Goal: Task Accomplishment & Management: Manage account settings

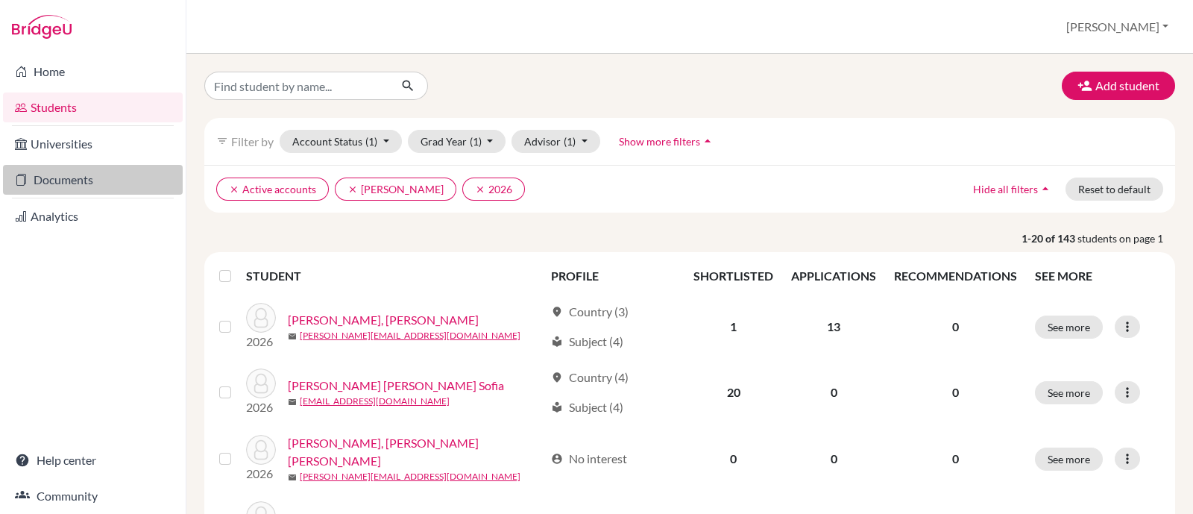
click at [83, 178] on link "Documents" at bounding box center [93, 180] width 180 height 30
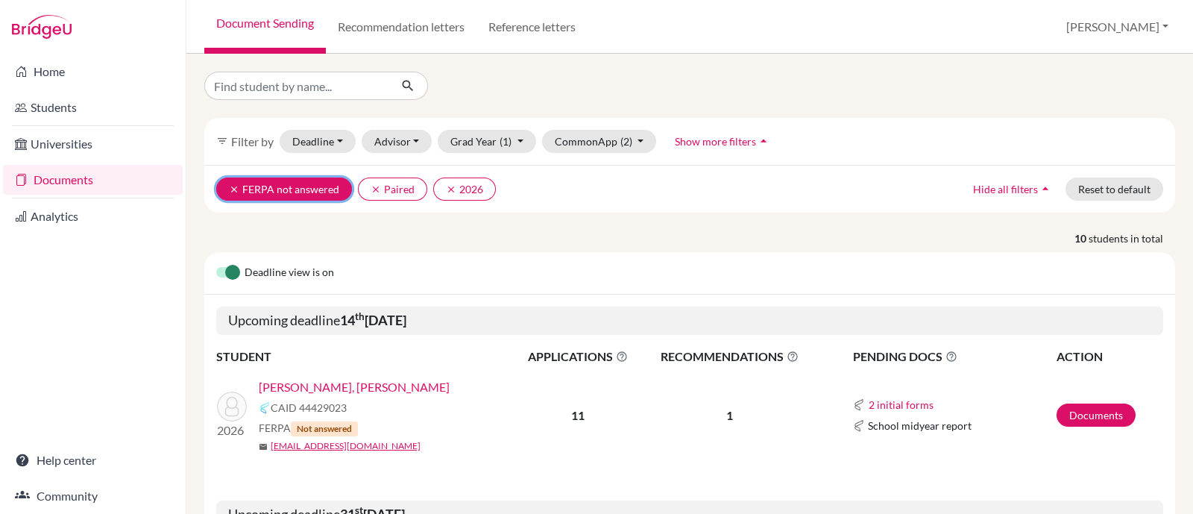
click at [237, 190] on icon "clear" at bounding box center [234, 189] width 10 height 10
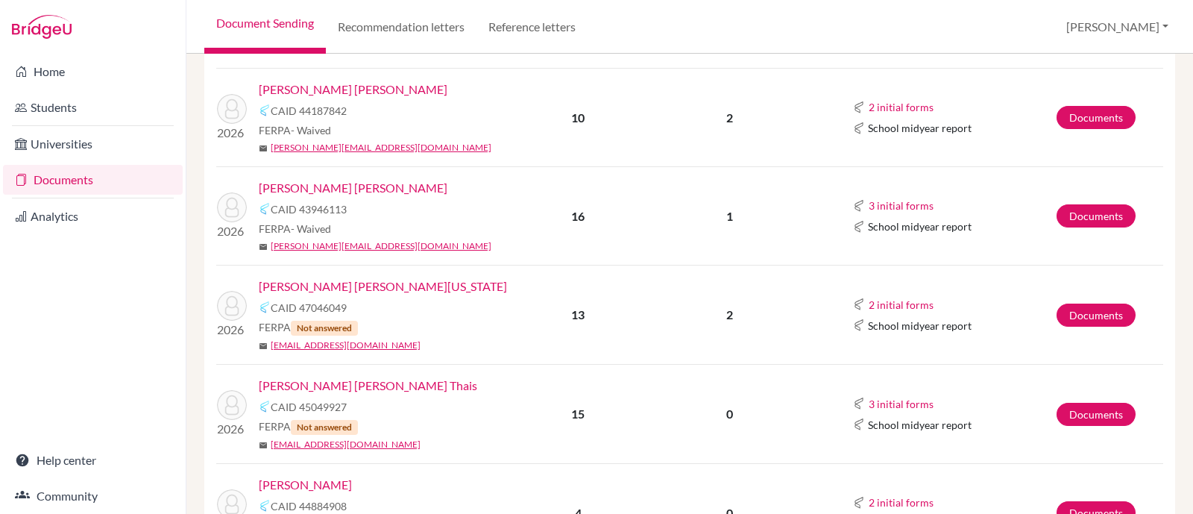
scroll to position [1211, 0]
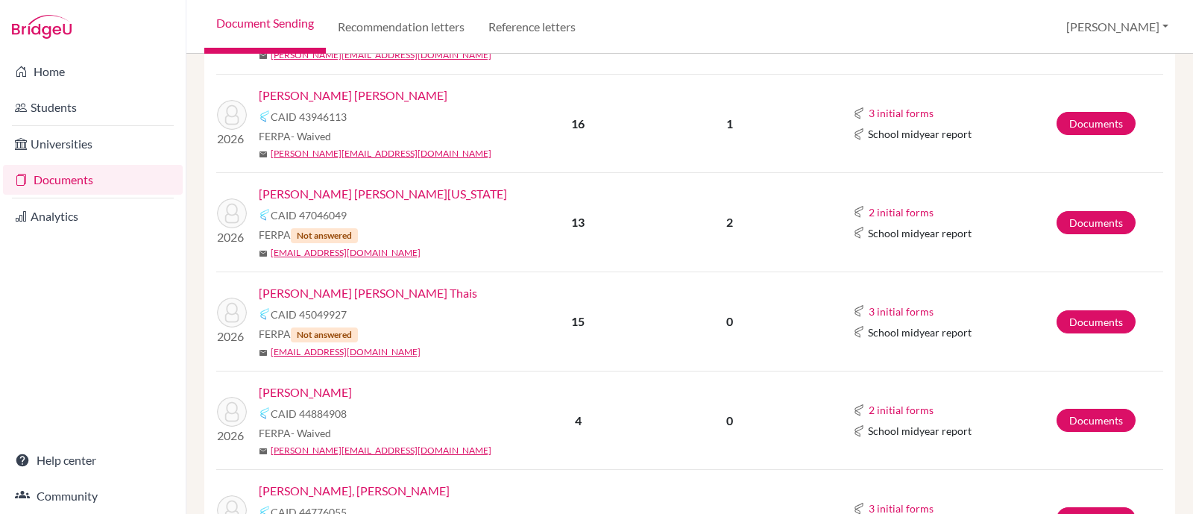
click at [352, 383] on link "[PERSON_NAME]" at bounding box center [305, 392] width 93 height 18
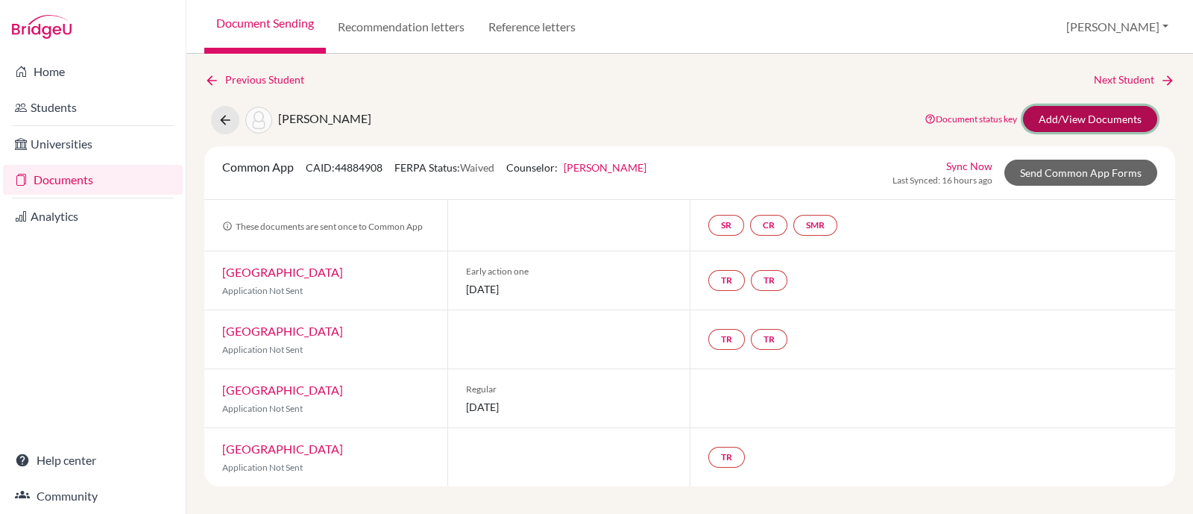
click at [1096, 114] on link "Add/View Documents" at bounding box center [1090, 119] width 134 height 26
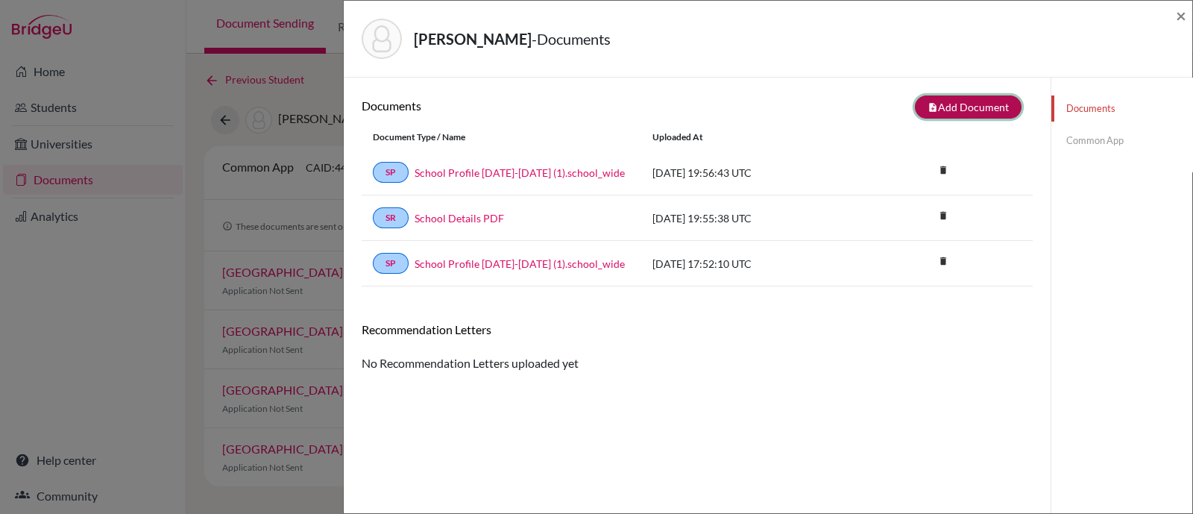
click at [939, 102] on button "note_add Add Document" at bounding box center [968, 106] width 107 height 23
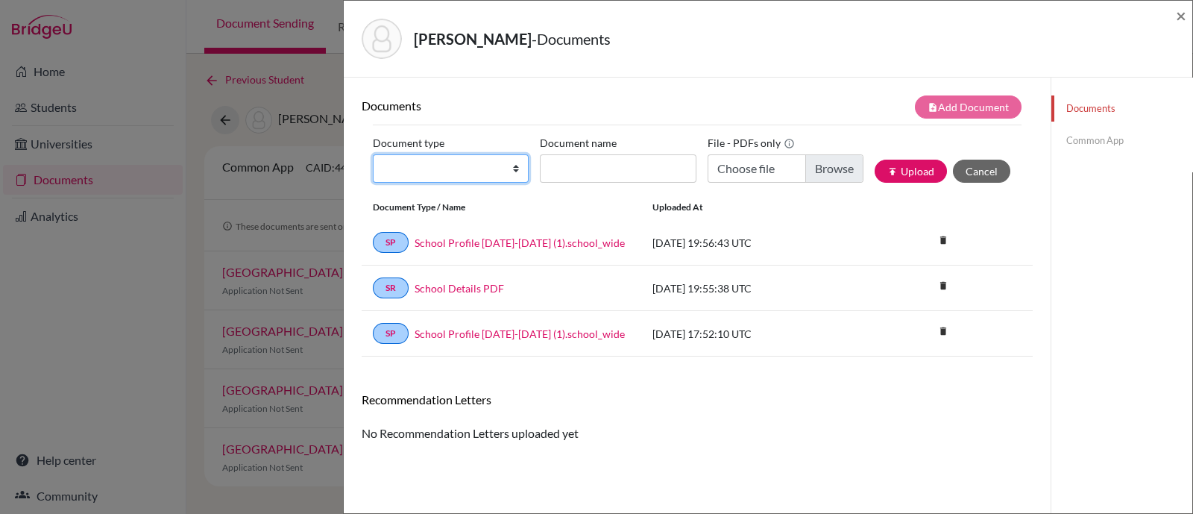
click at [515, 169] on select "Change explanation for Common App reports Counselor recommendation Internationa…" at bounding box center [451, 168] width 156 height 28
select select "2"
click at [373, 154] on select "Change explanation for Common App reports Counselor recommendation Internationa…" at bounding box center [451, 168] width 156 height 28
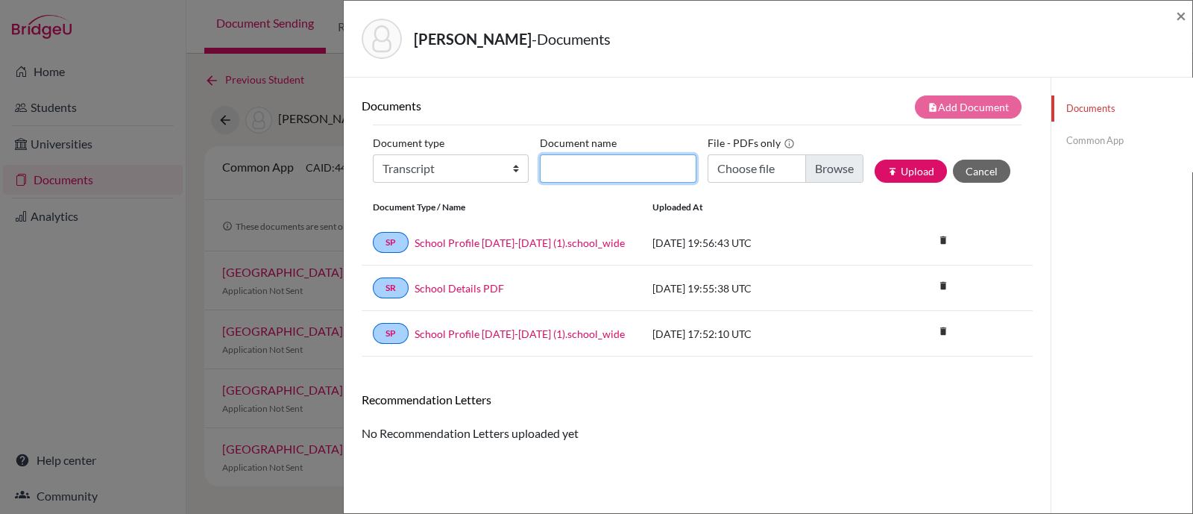
click at [605, 161] on input "Document name" at bounding box center [618, 168] width 156 height 28
type input "Initial Transcript"
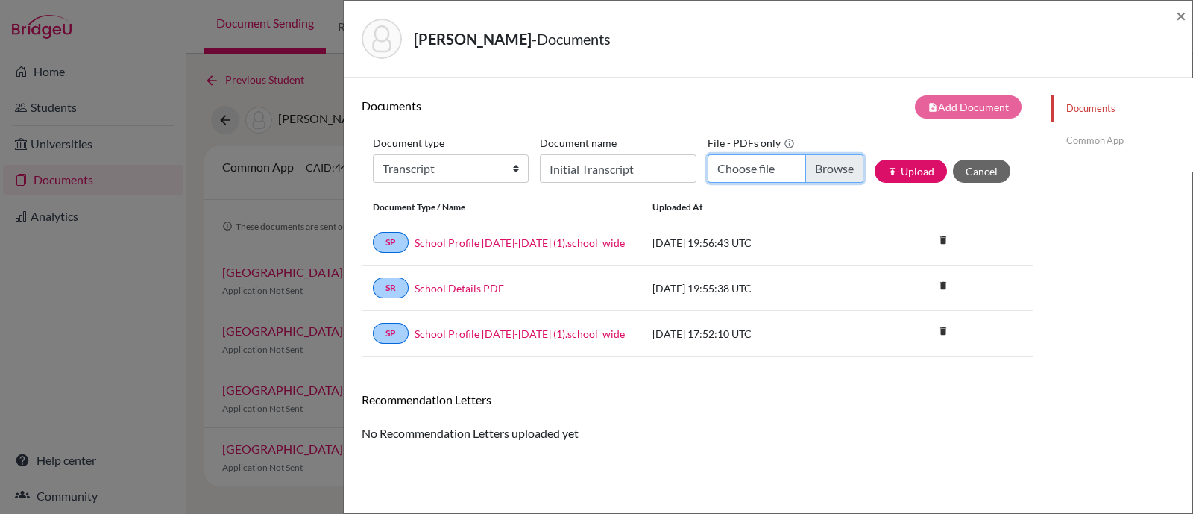
click at [808, 169] on input "Choose file" at bounding box center [786, 168] width 156 height 28
type input "C:\fakepath\Sierra [PERSON_NAME] INITIAL Transcript.pdf"
click at [906, 175] on button "publish Upload" at bounding box center [911, 171] width 72 height 23
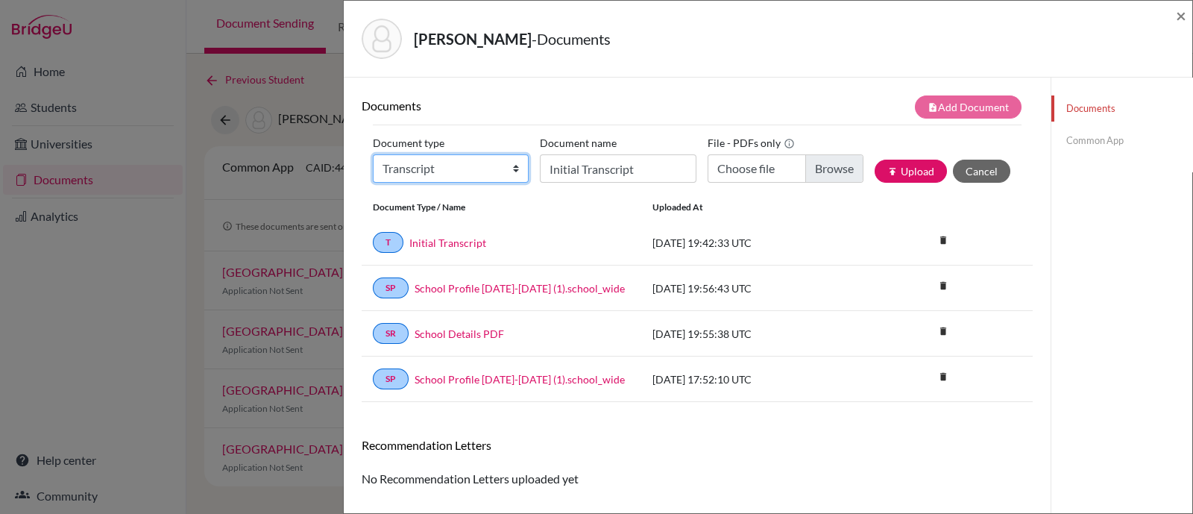
click at [508, 166] on select "Change explanation for Common App reports Counselor recommendation Internationa…" at bounding box center [451, 168] width 156 height 28
select select "2"
click at [373, 154] on select "Change explanation for Common App reports Counselor recommendation Internationa…" at bounding box center [451, 168] width 156 height 28
click at [591, 163] on input "Initial Transcript" at bounding box center [618, 168] width 156 height 28
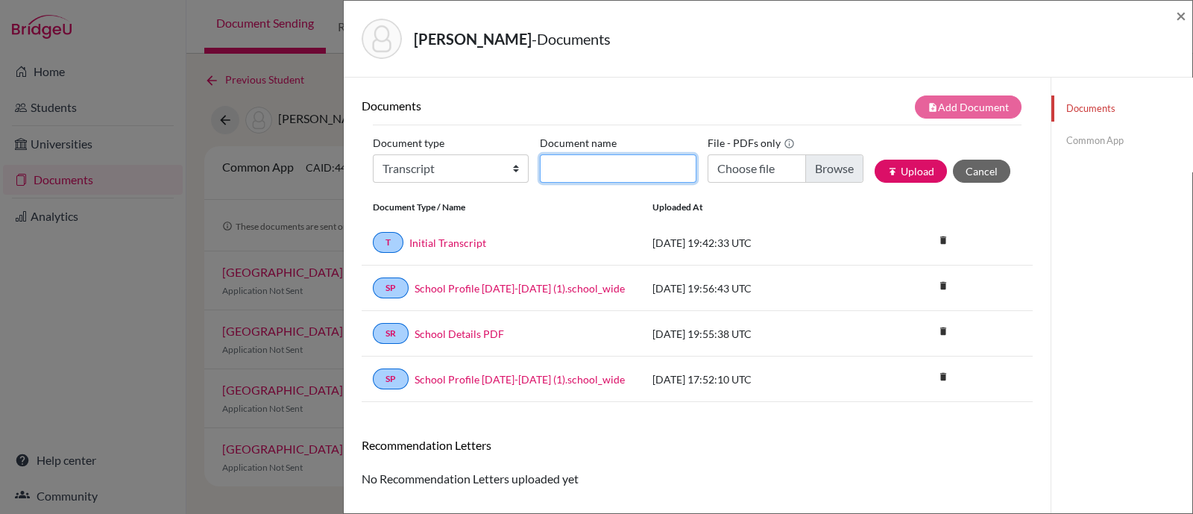
type input "Senior courses"
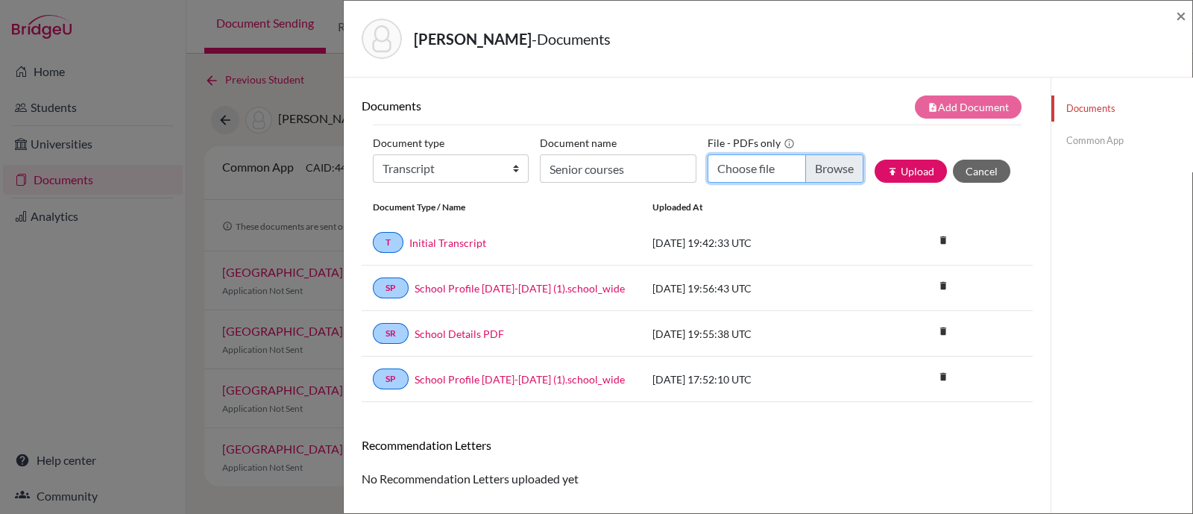
click at [826, 177] on input "Choose file" at bounding box center [786, 168] width 156 height 28
type input "C:\fakepath\[PERSON_NAME] current courses.pdf"
click at [887, 169] on button "publish Upload" at bounding box center [911, 171] width 72 height 23
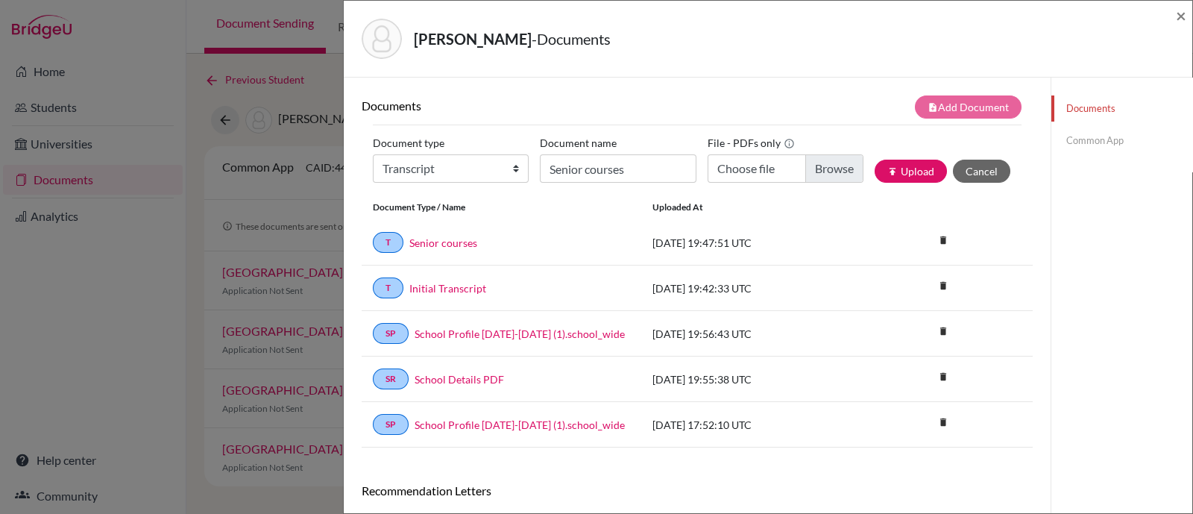
click at [1073, 139] on link "Common App" at bounding box center [1121, 141] width 141 height 26
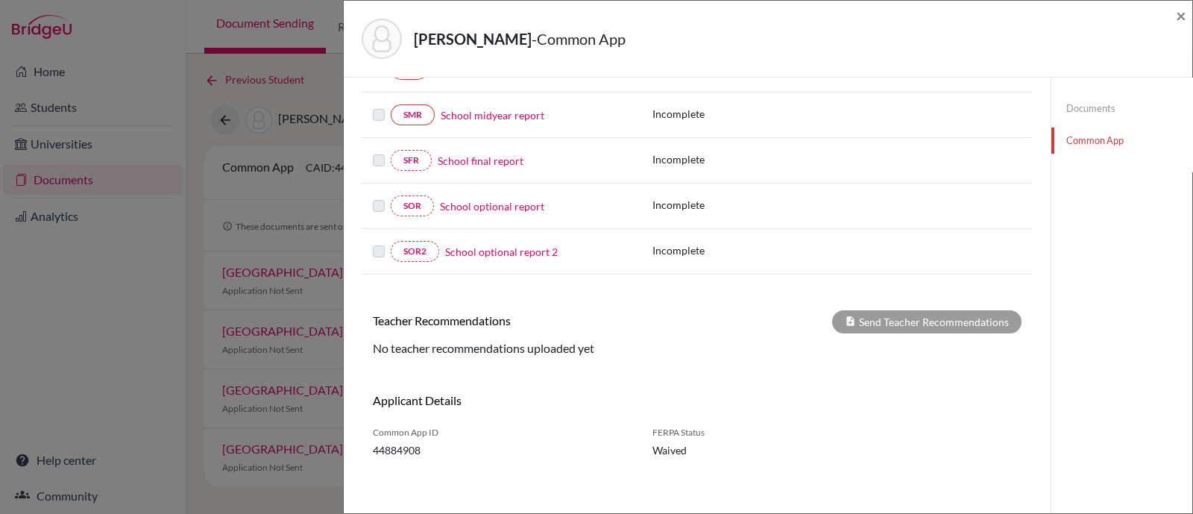
scroll to position [180, 0]
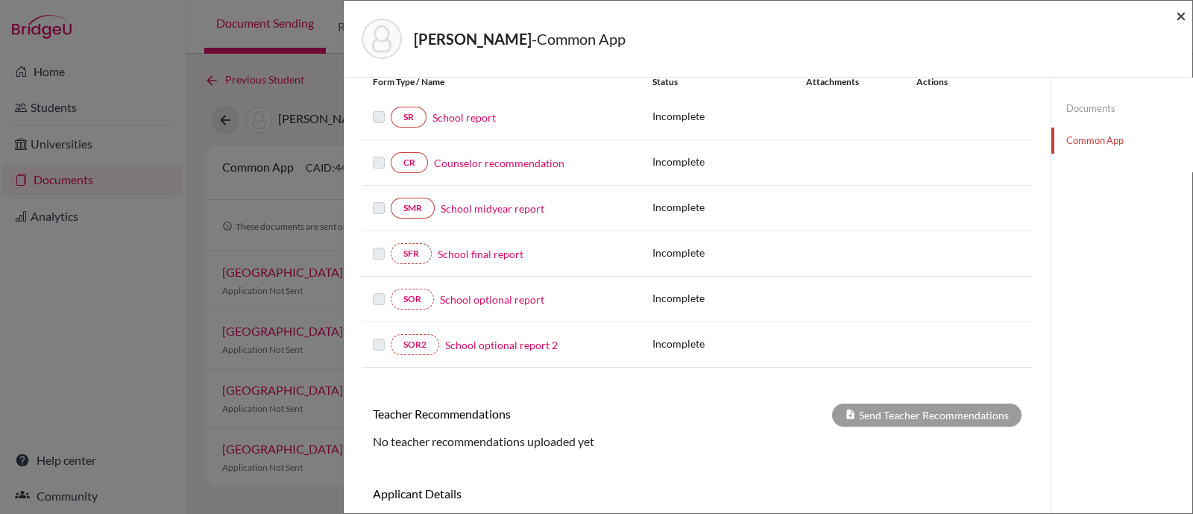
click at [1178, 17] on span "×" at bounding box center [1181, 15] width 10 height 22
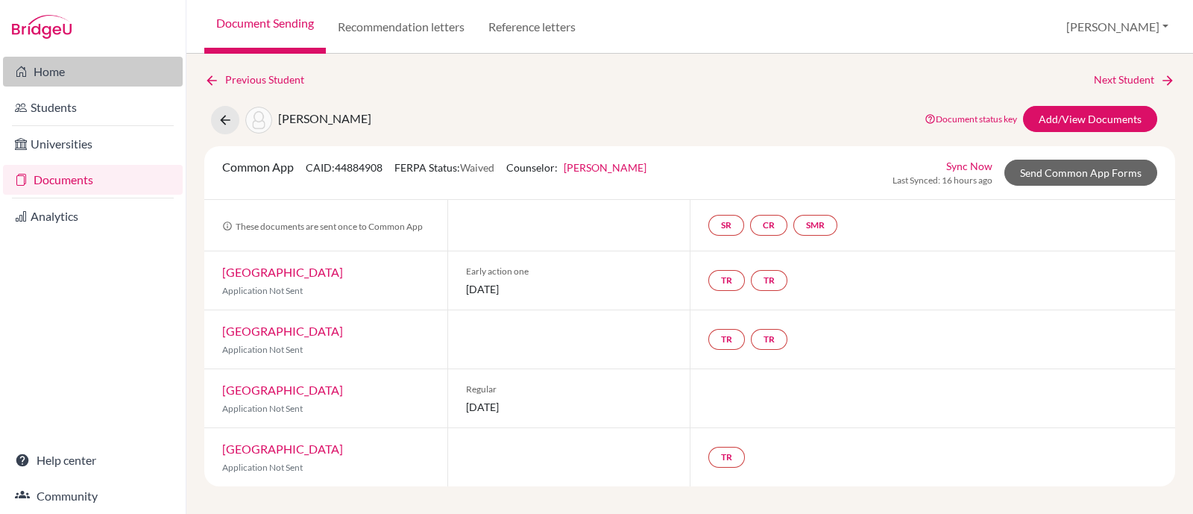
click at [19, 69] on icon at bounding box center [21, 72] width 12 height 18
